Goal: Task Accomplishment & Management: Use online tool/utility

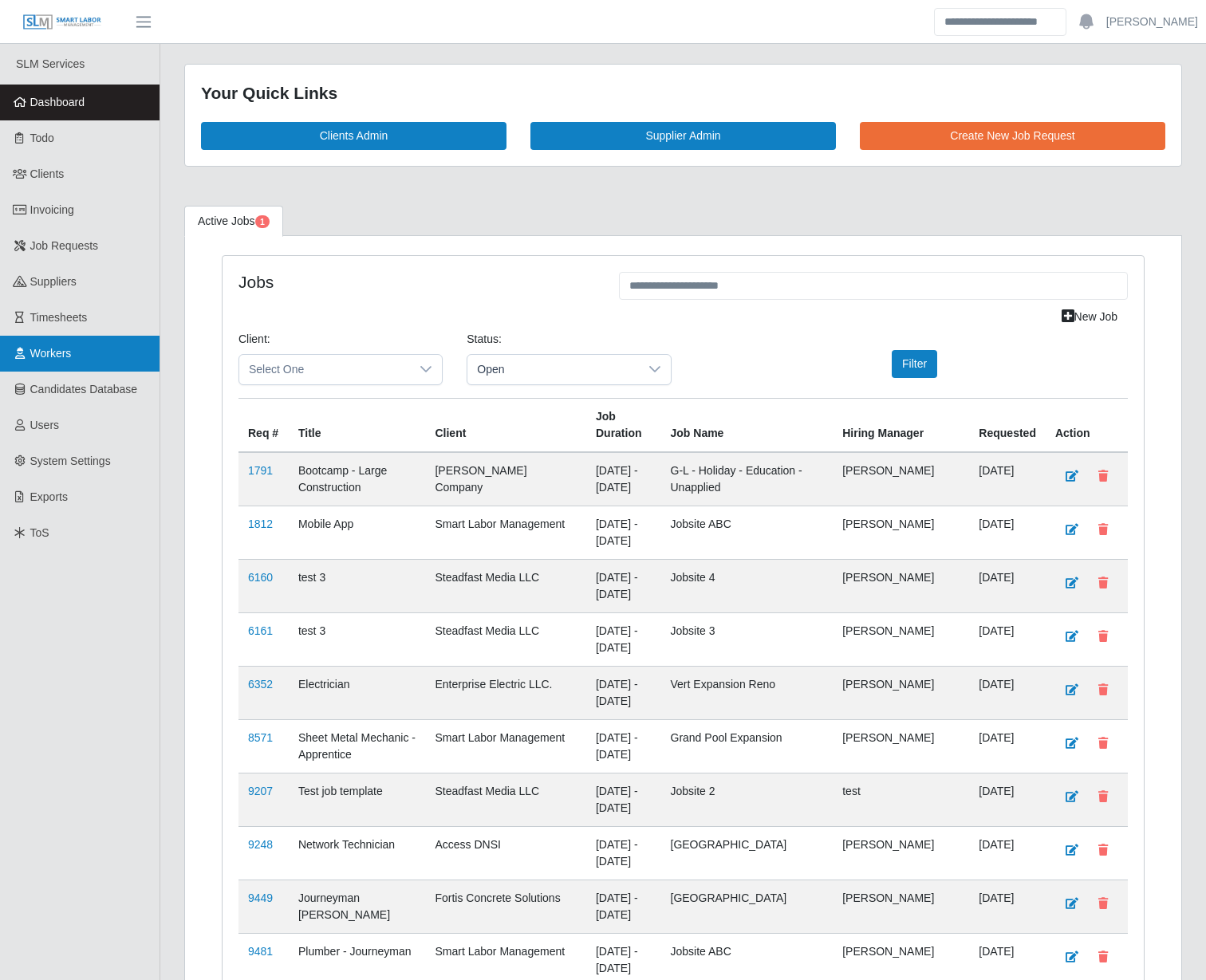
click at [39, 357] on span "Workers" at bounding box center [51, 353] width 42 height 13
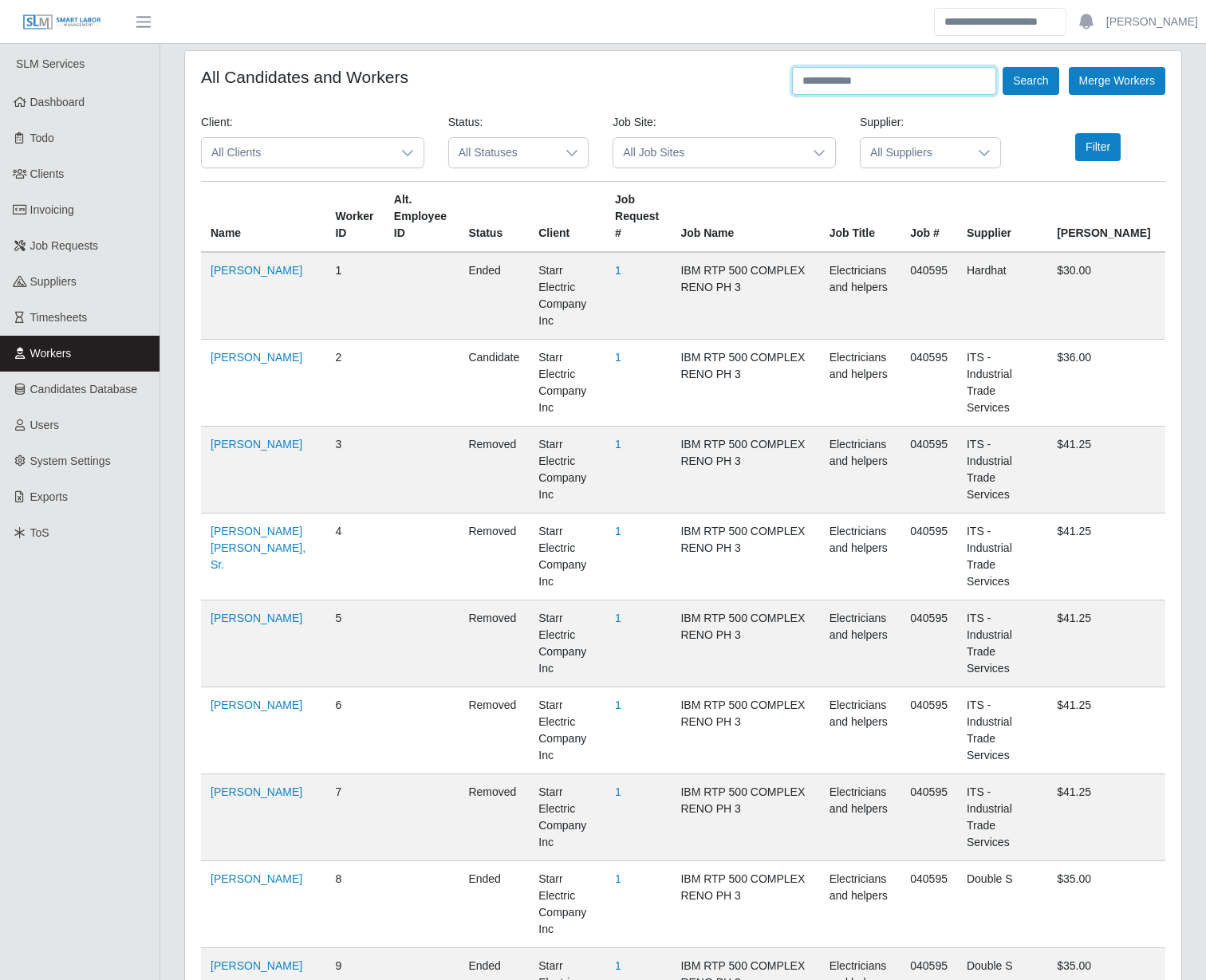
click at [897, 87] on input "text" at bounding box center [893, 81] width 204 height 28
type input "**********"
click at [1003, 67] on button "Search" at bounding box center [1031, 81] width 56 height 28
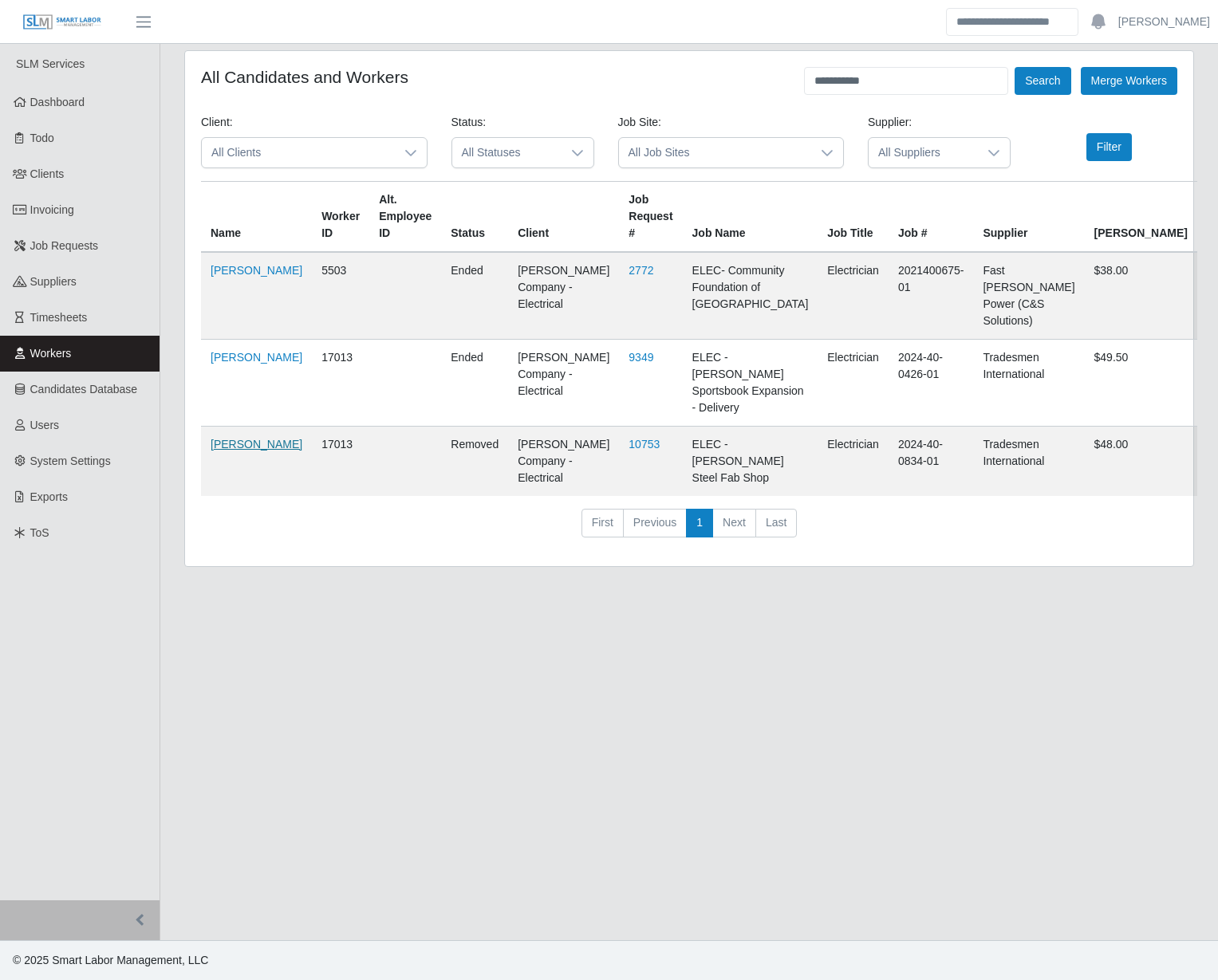
click at [235, 438] on link "[PERSON_NAME]" at bounding box center [256, 444] width 92 height 13
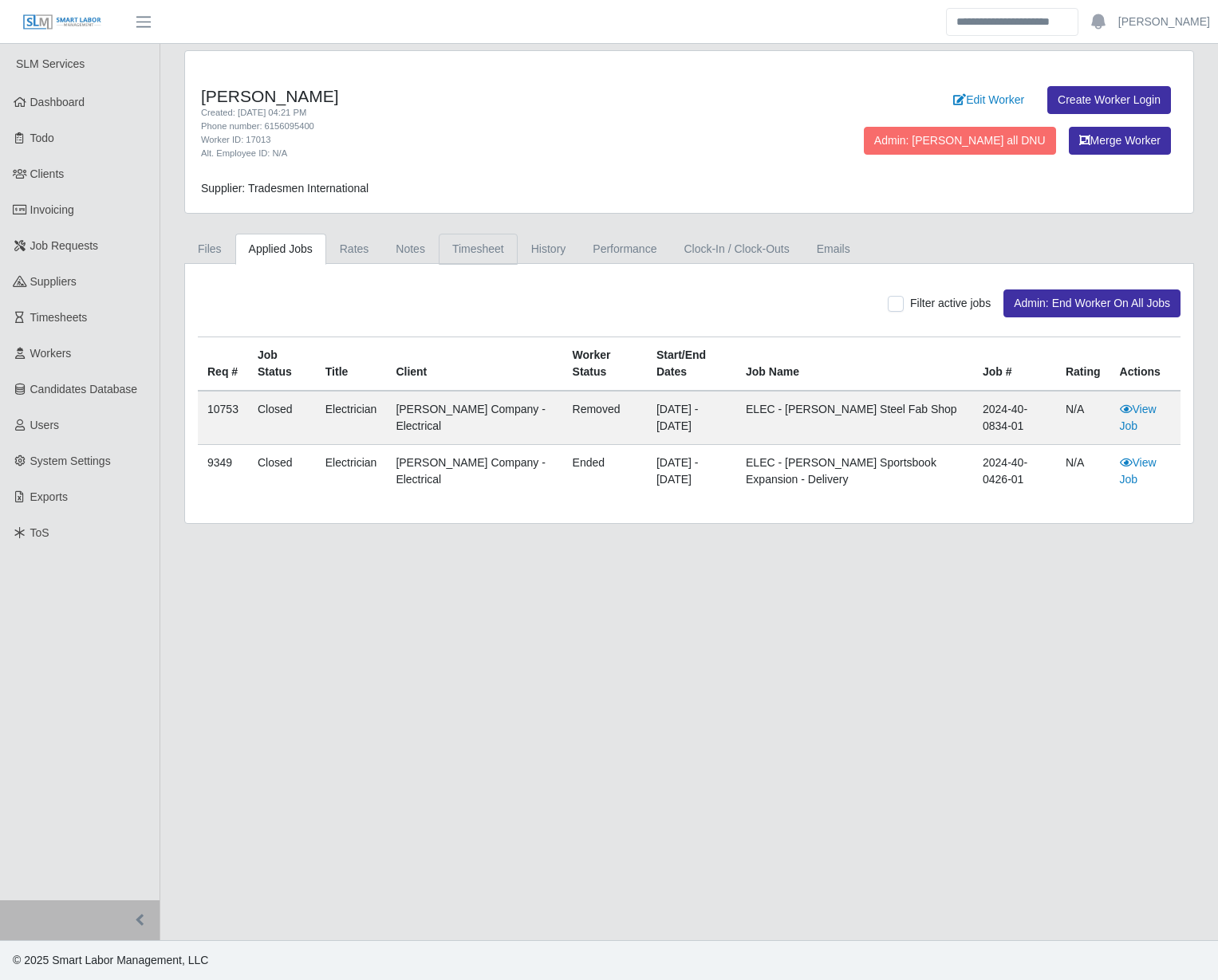
click at [471, 243] on link "Timesheet" at bounding box center [478, 249] width 79 height 31
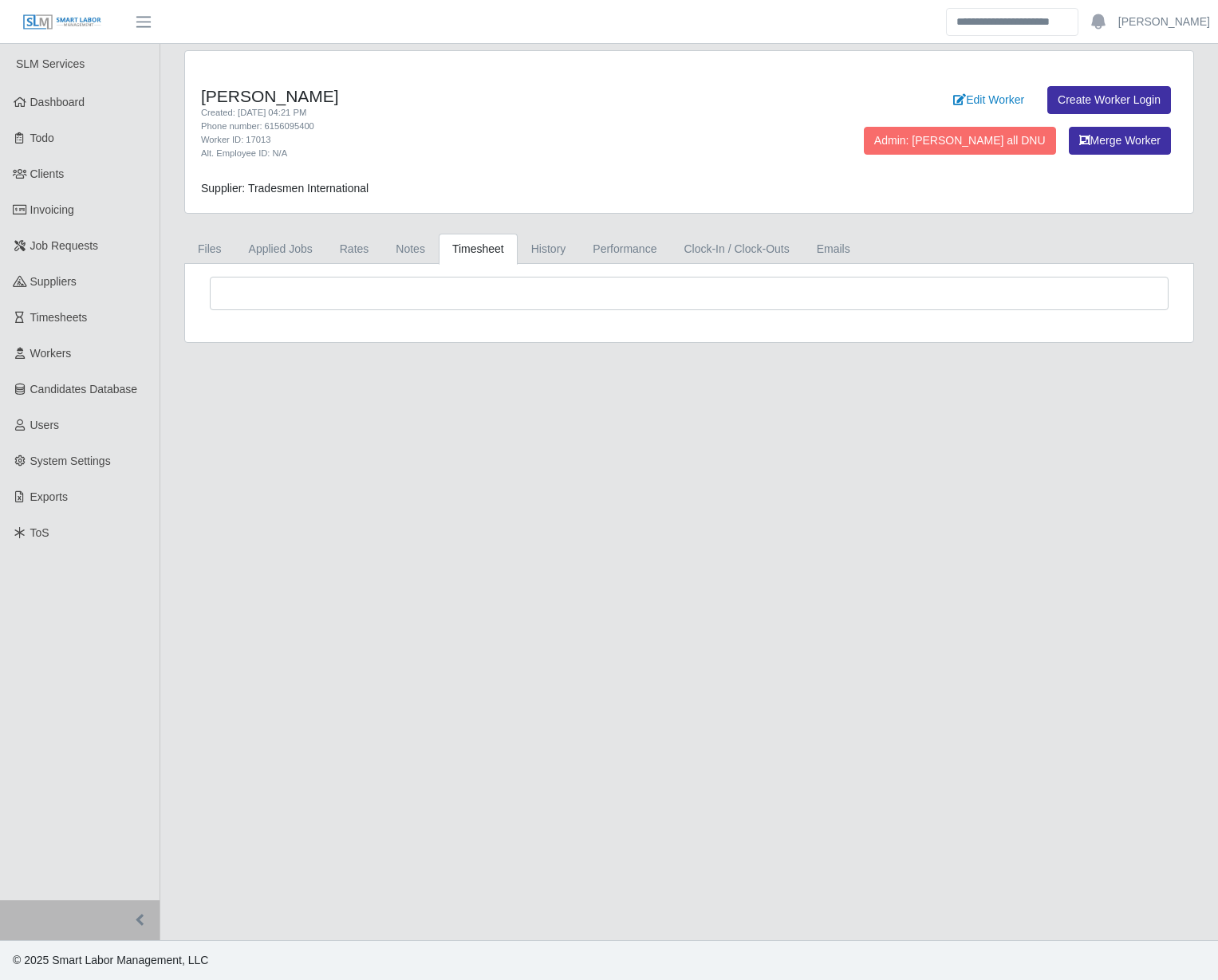
click at [470, 248] on link "Timesheet" at bounding box center [478, 249] width 79 height 31
